Goal: Navigation & Orientation: Find specific page/section

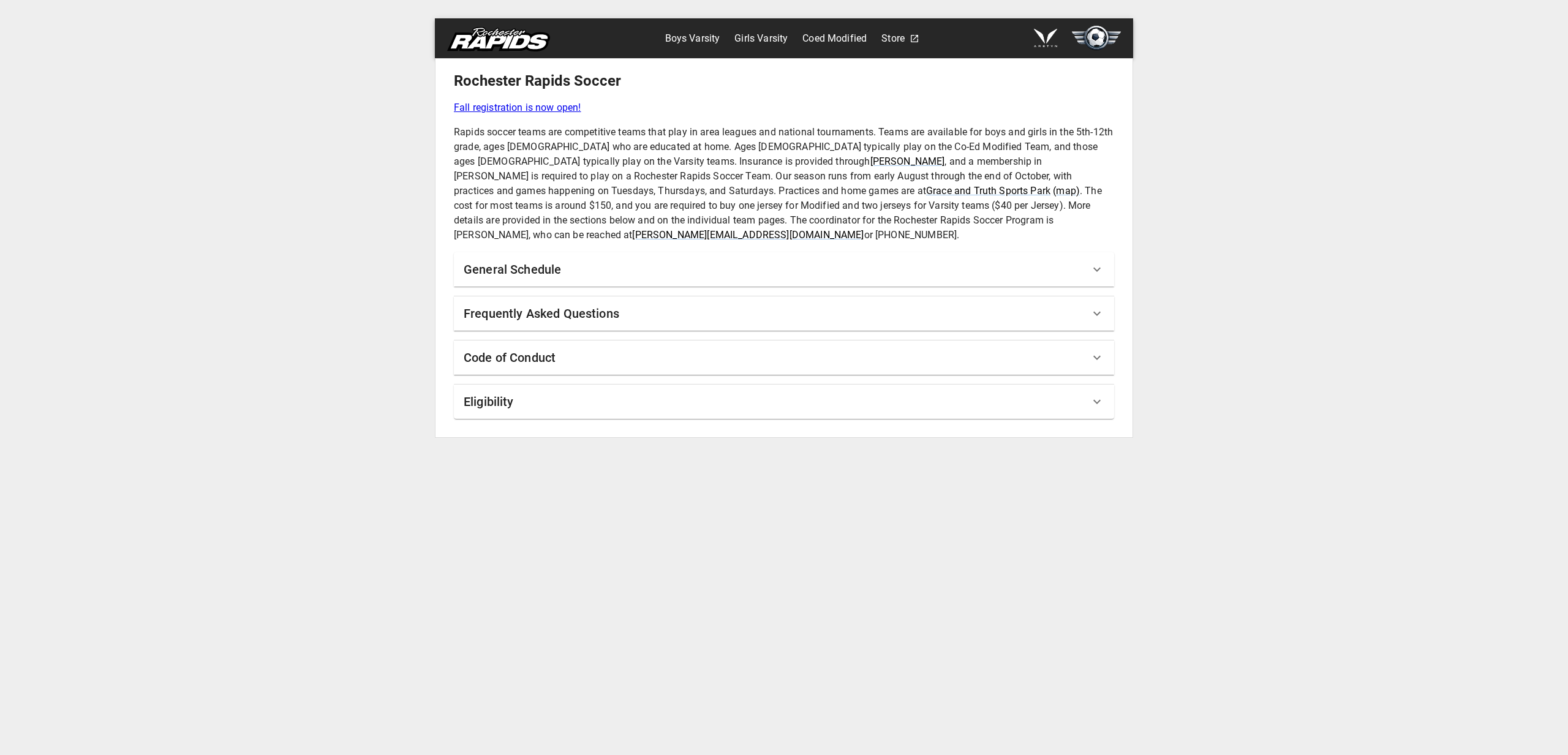
click at [697, 43] on link "Boys Varsity" at bounding box center [693, 38] width 55 height 20
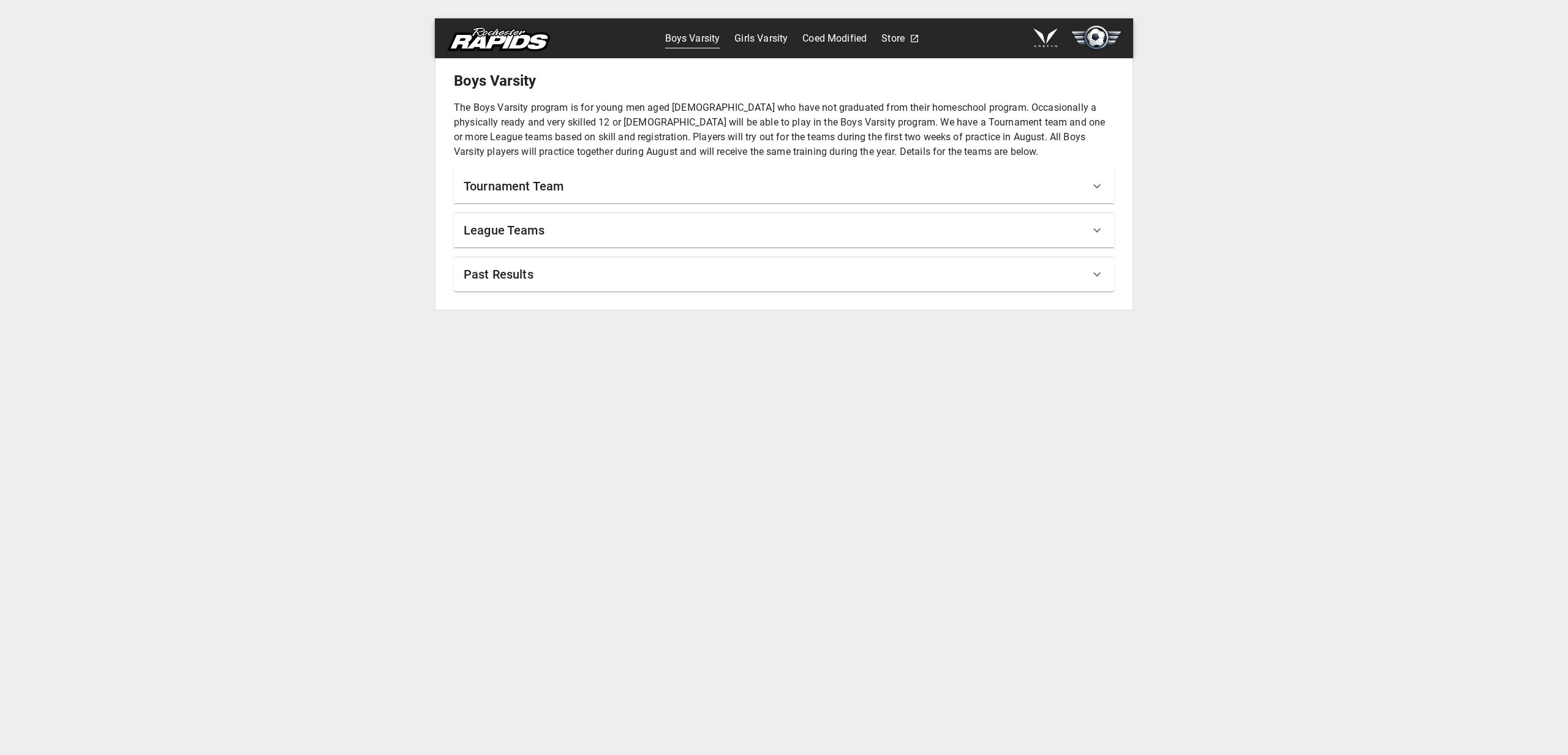
click at [1100, 34] on img at bounding box center [1097, 38] width 49 height 24
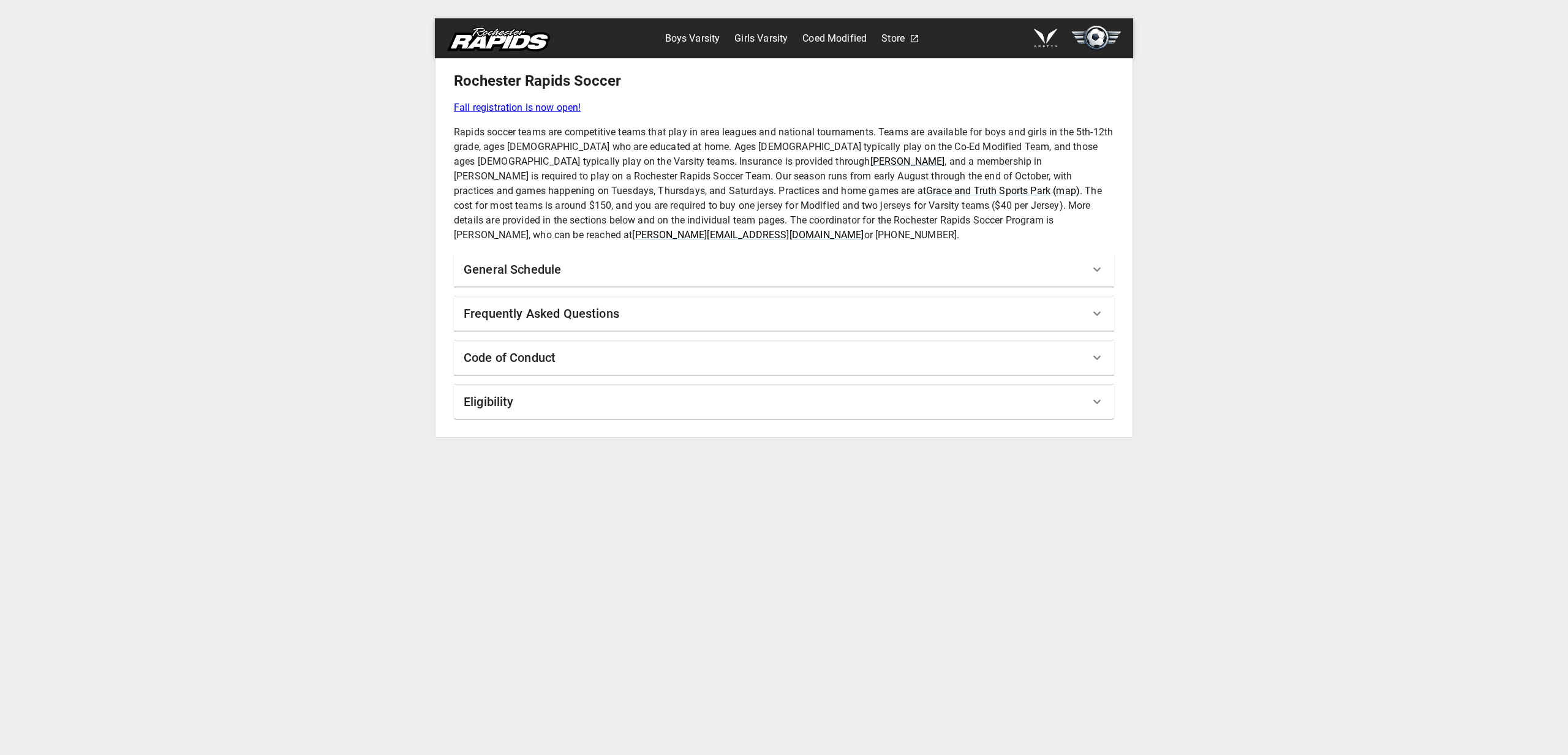
click at [843, 36] on link "Coed Modified" at bounding box center [834, 38] width 64 height 20
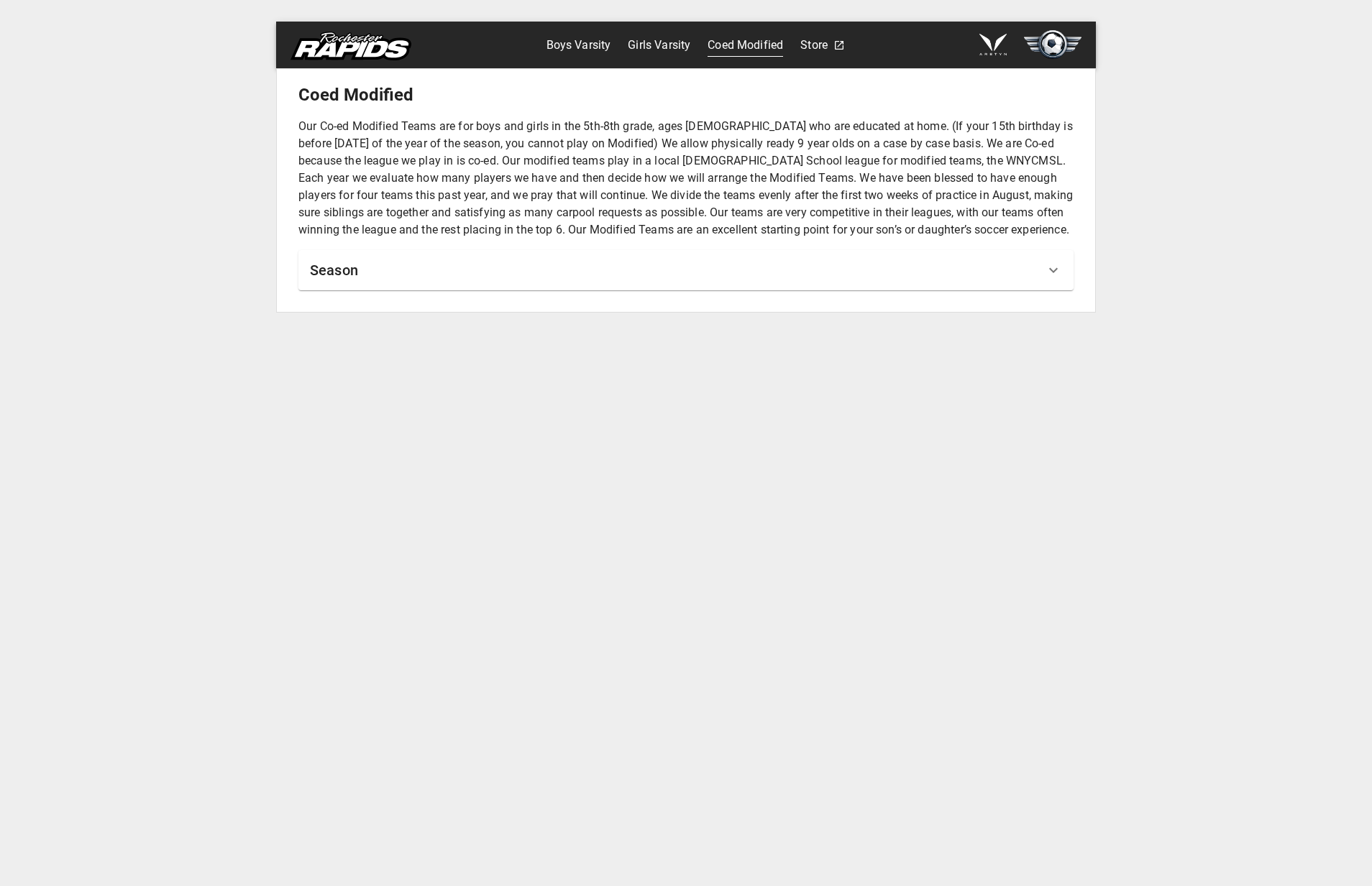
click at [1054, 271] on icon at bounding box center [1053, 270] width 9 height 5
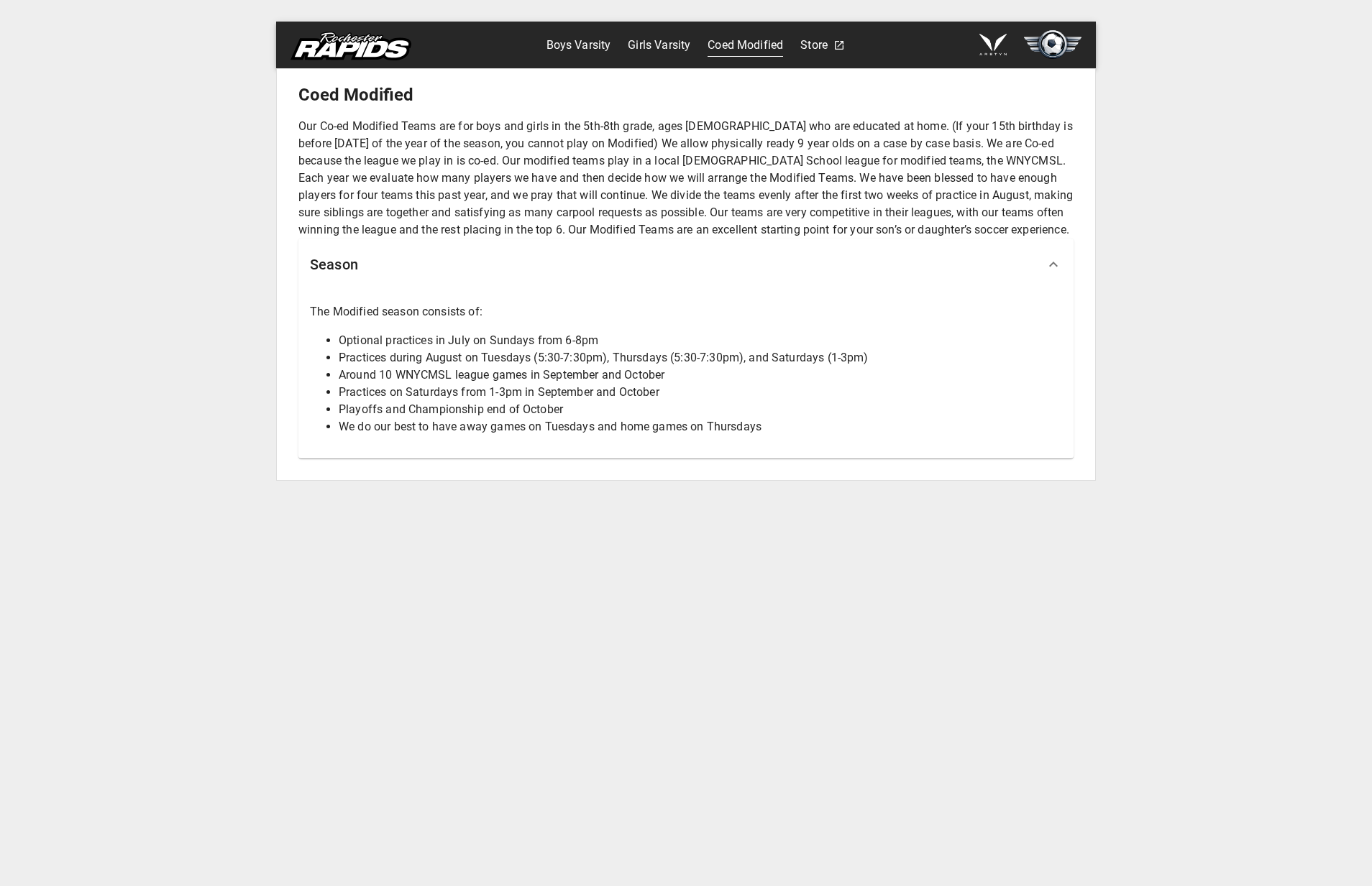
click at [1054, 271] on icon at bounding box center [1054, 265] width 17 height 17
